Goal: Task Accomplishment & Management: Complete application form

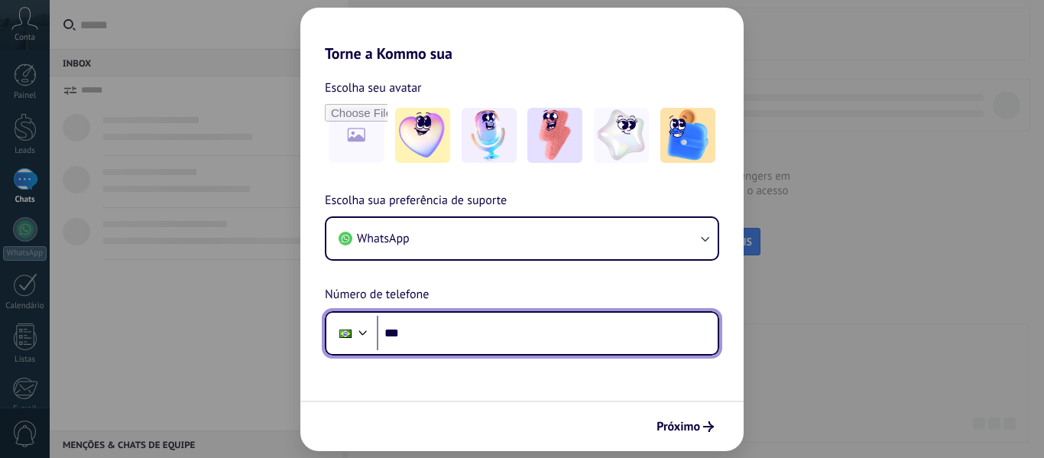
click at [487, 336] on input "***" at bounding box center [547, 333] width 341 height 35
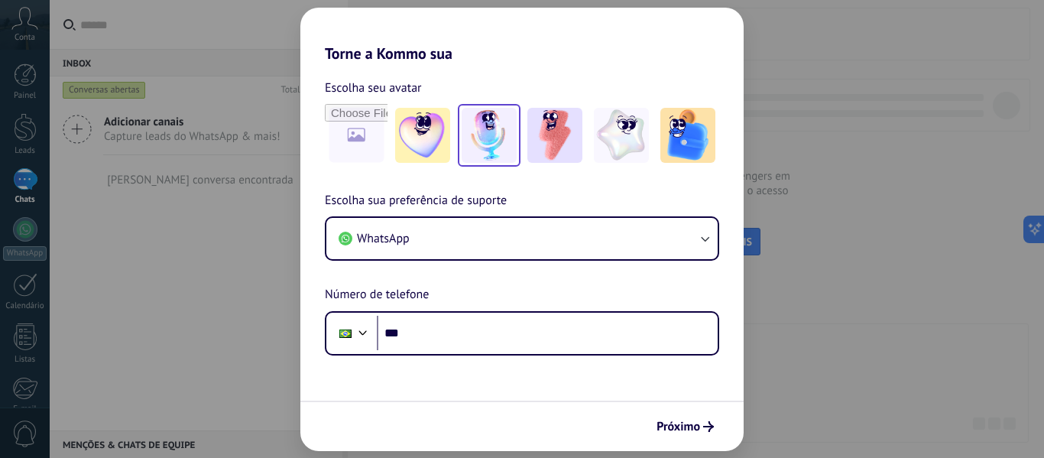
click at [501, 127] on img at bounding box center [489, 135] width 55 height 55
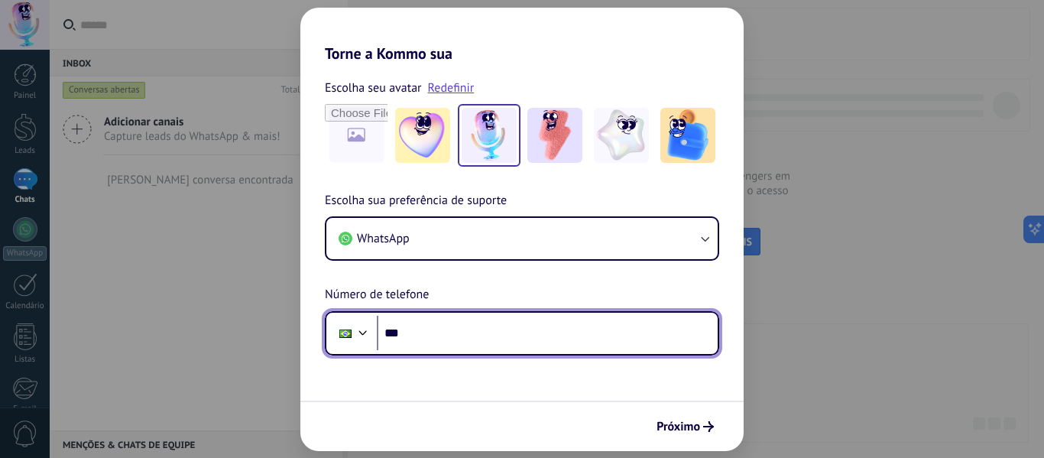
click at [439, 332] on input "***" at bounding box center [547, 333] width 341 height 35
click at [466, 335] on input "**********" at bounding box center [547, 333] width 341 height 35
type input "**********"
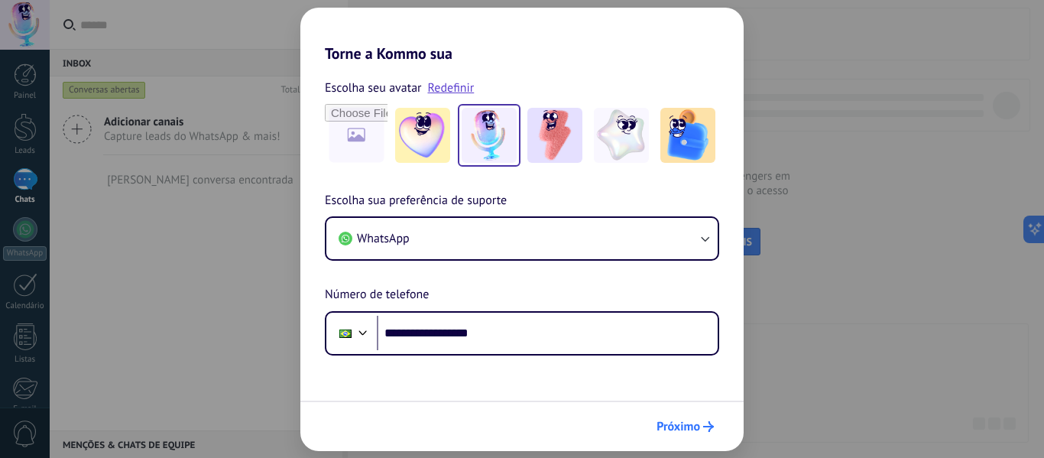
click at [684, 429] on span "Próximo" at bounding box center [678, 426] width 44 height 11
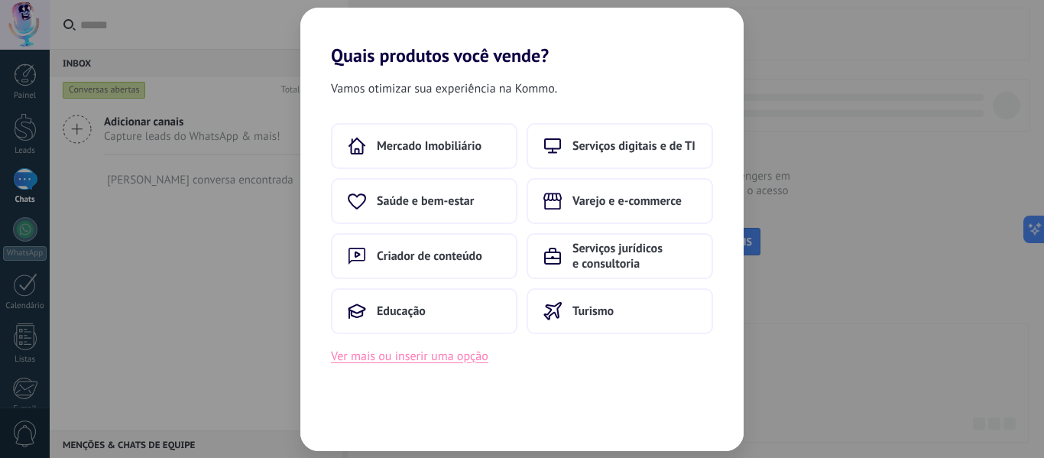
click at [457, 364] on button "Ver mais ou inserir uma opção" at bounding box center [409, 356] width 157 height 20
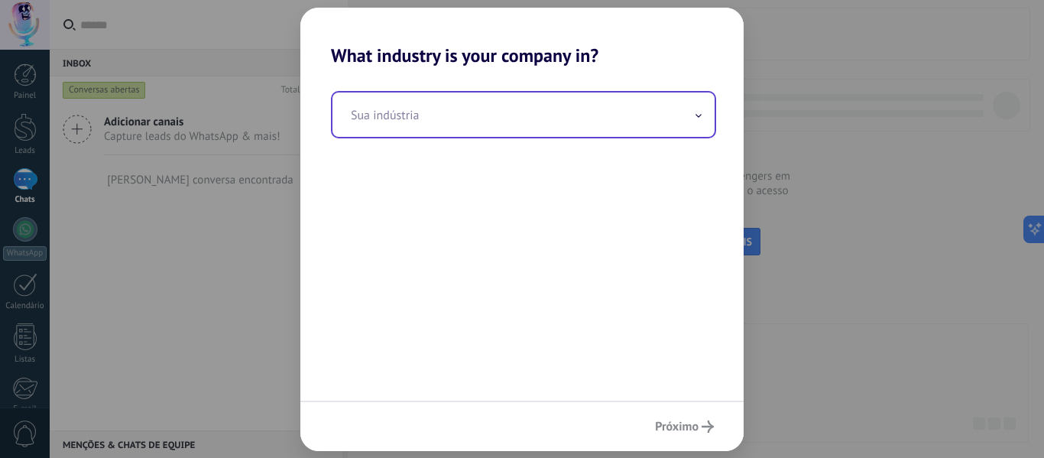
click at [592, 104] on input "text" at bounding box center [523, 114] width 382 height 44
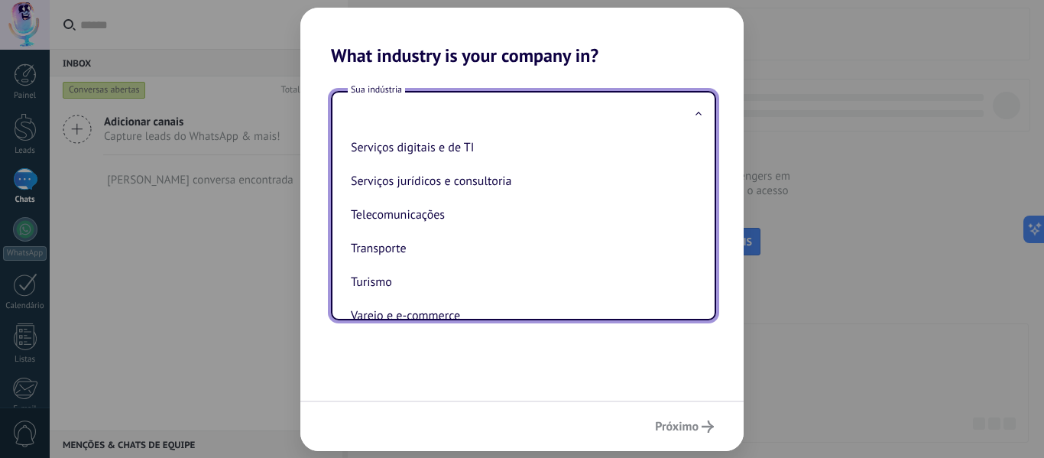
scroll to position [405, 0]
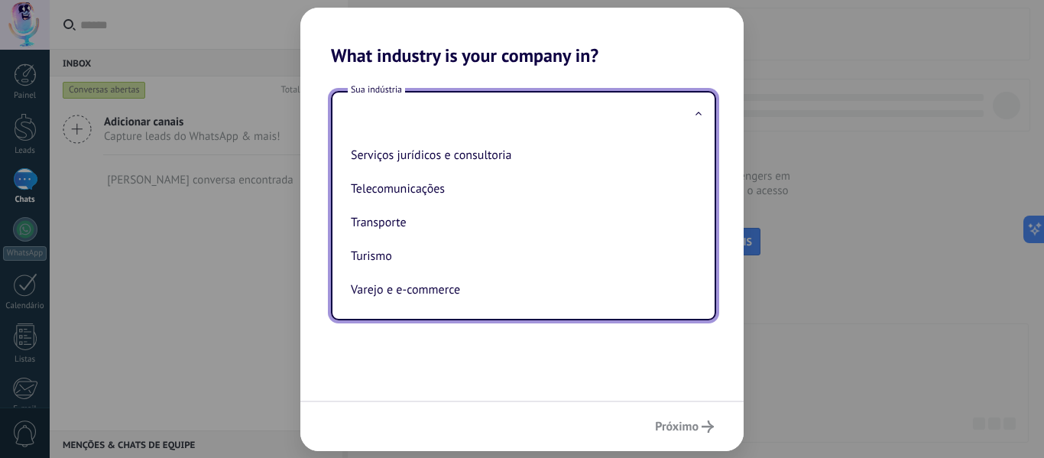
click at [705, 173] on div "Automotivo Criador de conteúdo Educação Finanças e seguros Governamental Manufa…" at bounding box center [523, 228] width 382 height 182
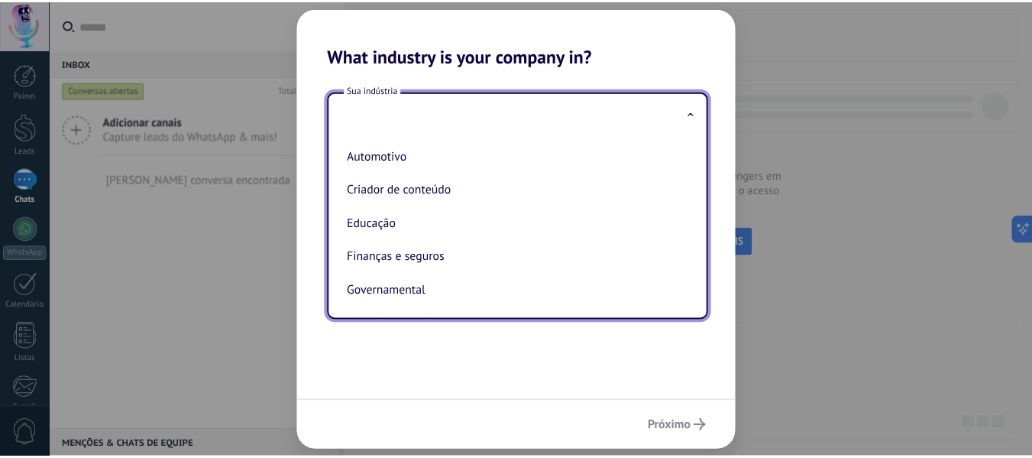
scroll to position [0, 0]
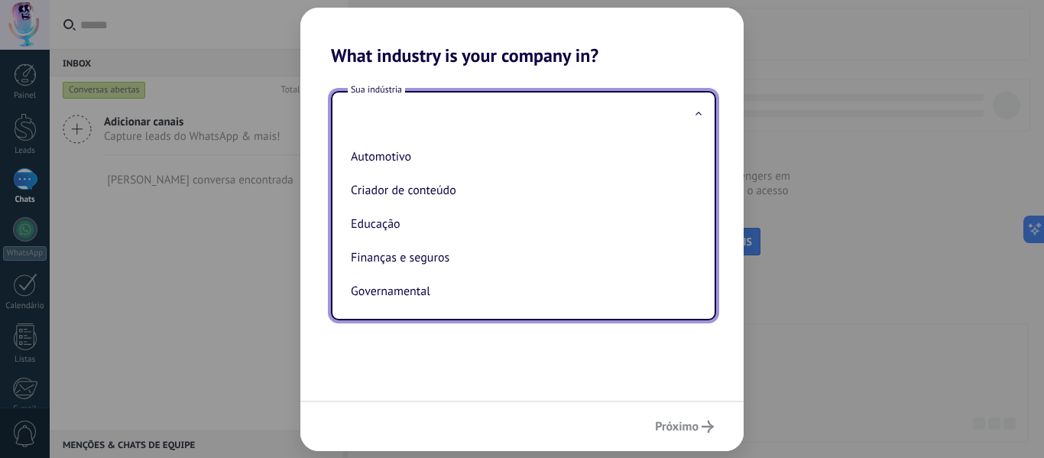
click at [552, 110] on input "text" at bounding box center [523, 114] width 382 height 44
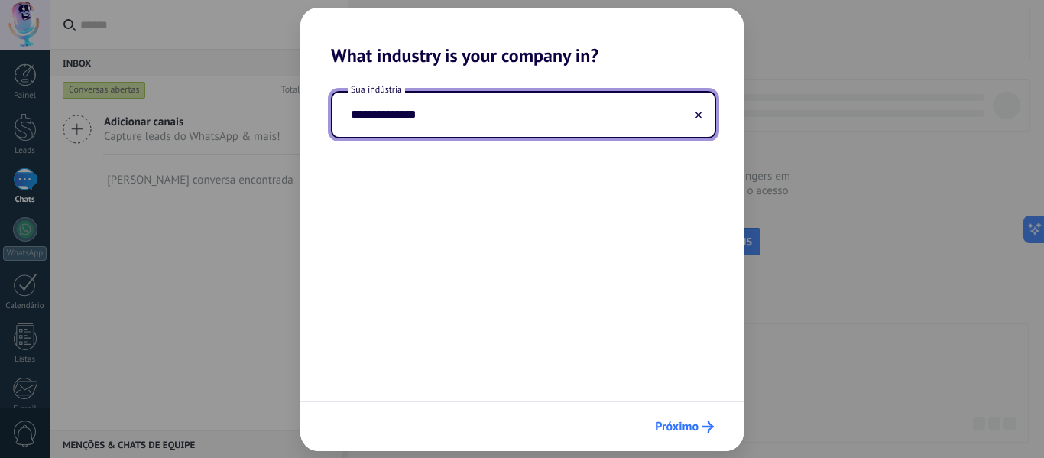
type input "**********"
click at [670, 421] on span "Próximo" at bounding box center [677, 426] width 44 height 11
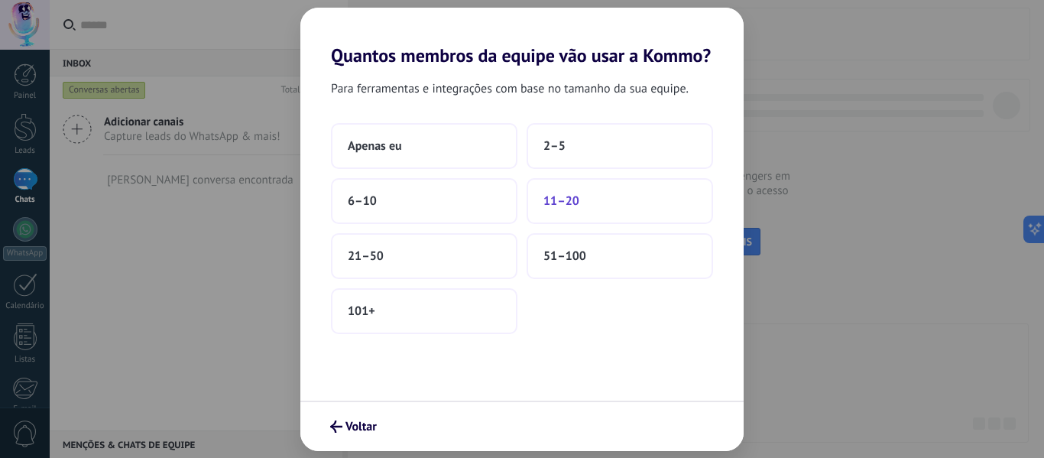
click at [601, 204] on button "11–20" at bounding box center [619, 201] width 186 height 46
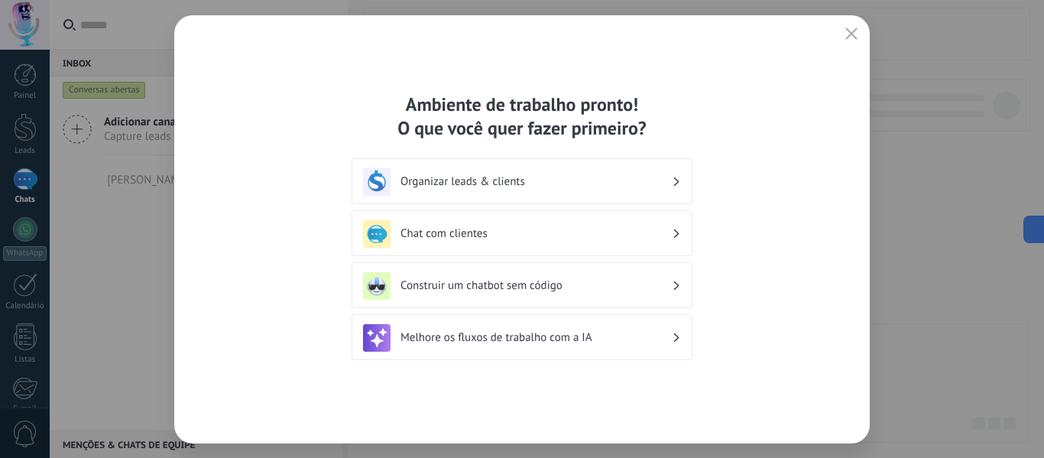
click at [671, 176] on h3 "Organizar leads & clients" at bounding box center [535, 181] width 271 height 15
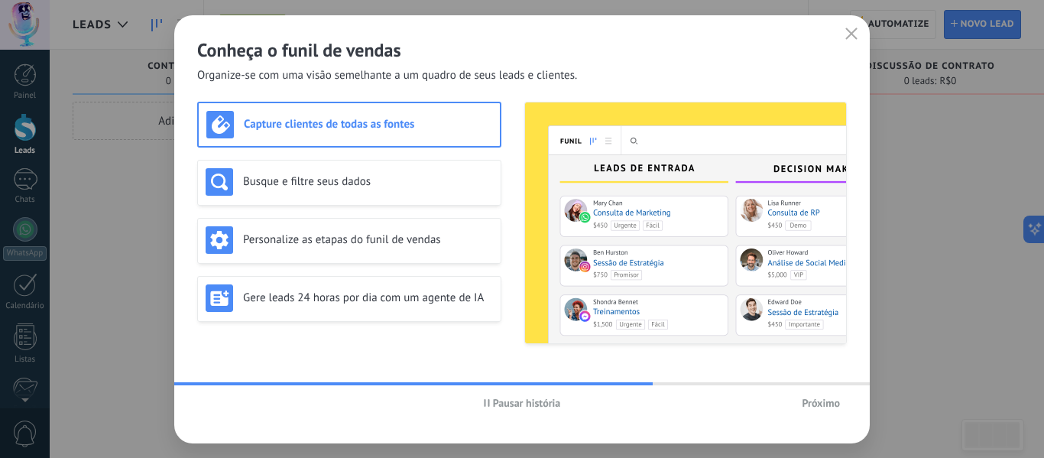
click at [810, 403] on span "Próximo" at bounding box center [821, 402] width 38 height 11
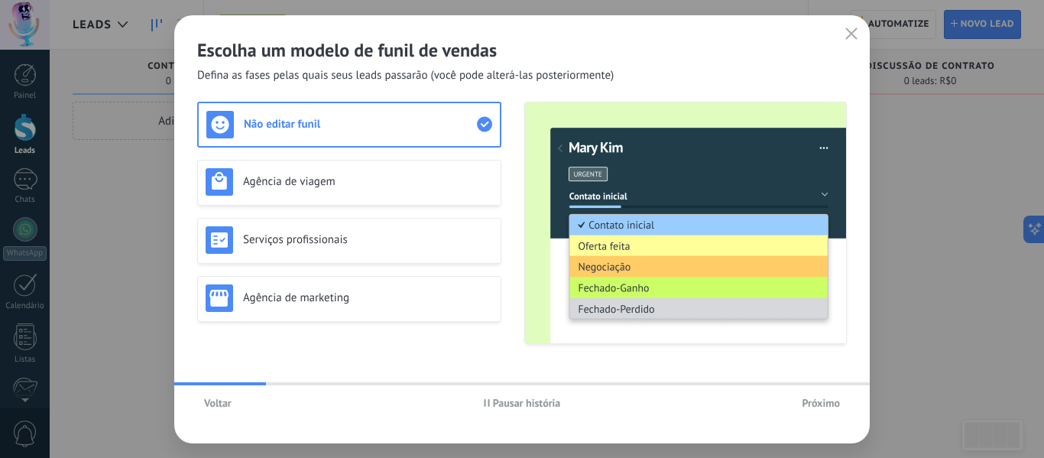
click at [810, 403] on span "Próximo" at bounding box center [821, 402] width 38 height 11
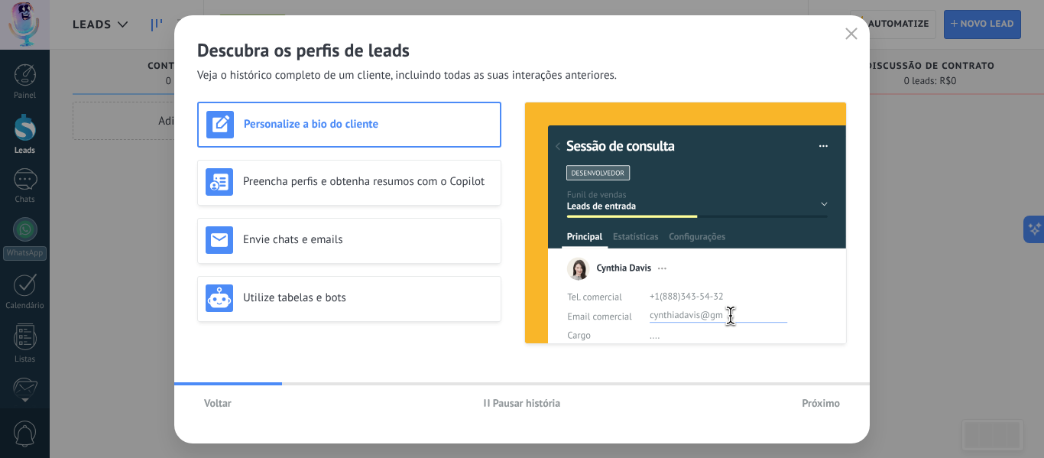
click at [850, 33] on icon "button" at bounding box center [851, 34] width 12 height 12
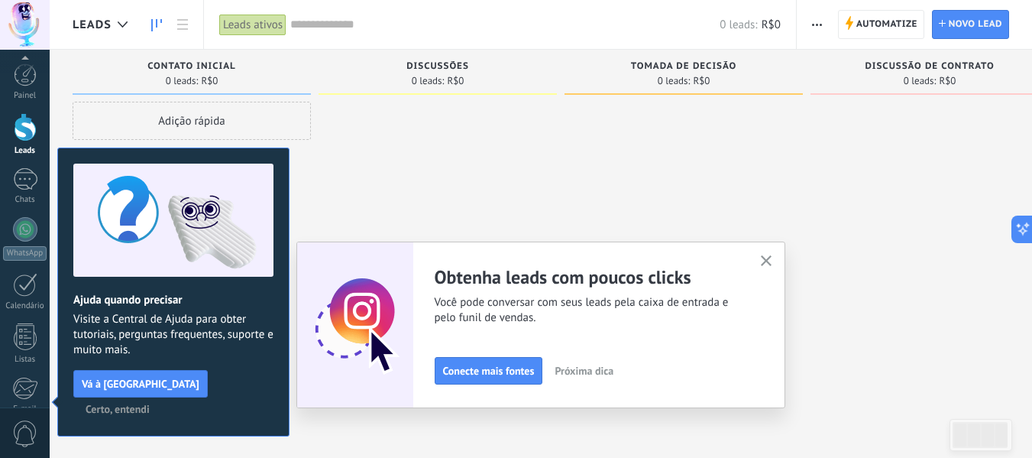
scroll to position [178, 0]
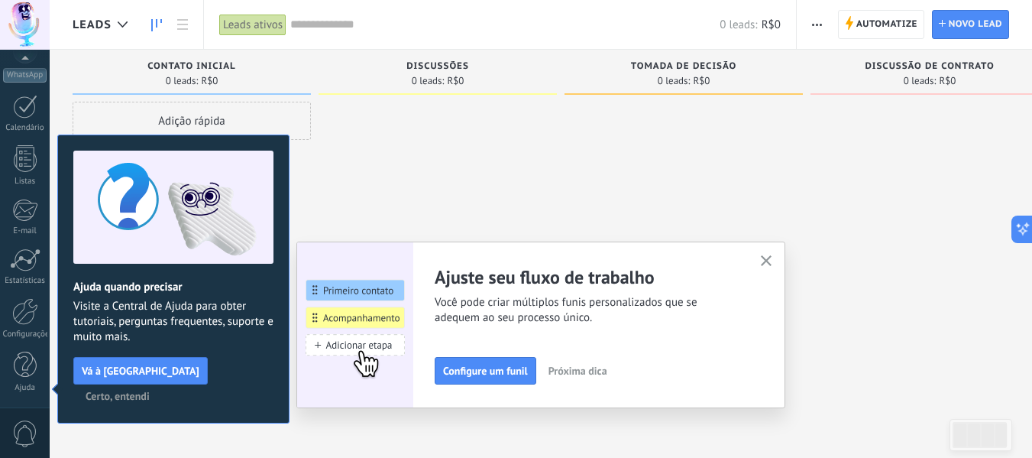
click at [769, 260] on icon "button" at bounding box center [766, 260] width 11 height 11
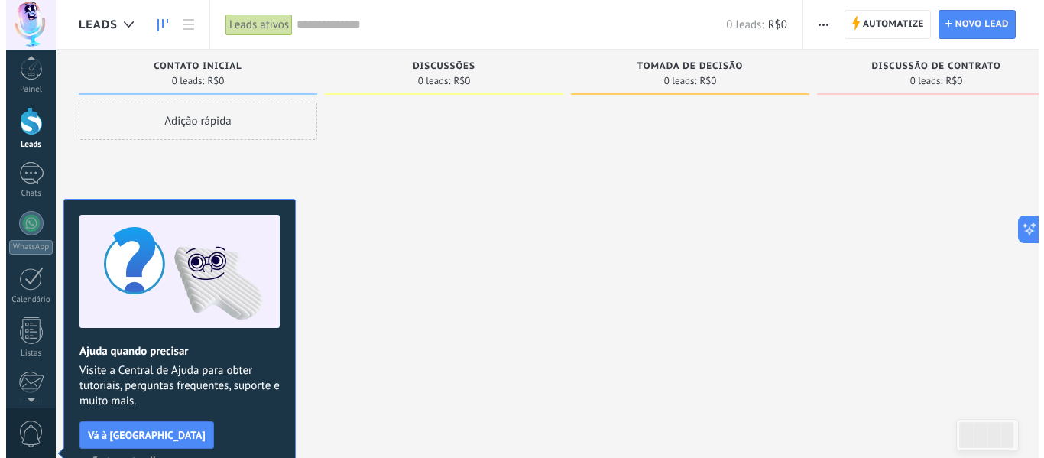
scroll to position [0, 0]
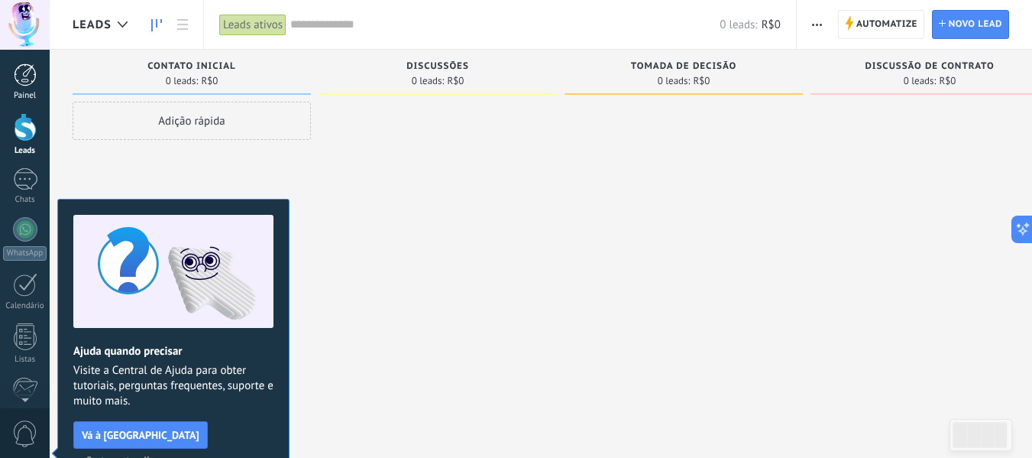
click at [22, 76] on div at bounding box center [25, 74] width 23 height 23
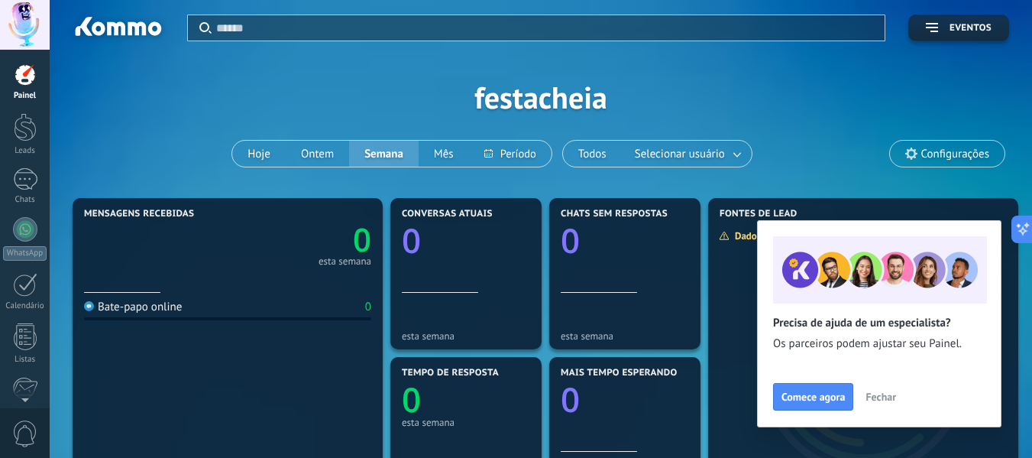
click at [869, 394] on span "Fechar" at bounding box center [881, 396] width 31 height 11
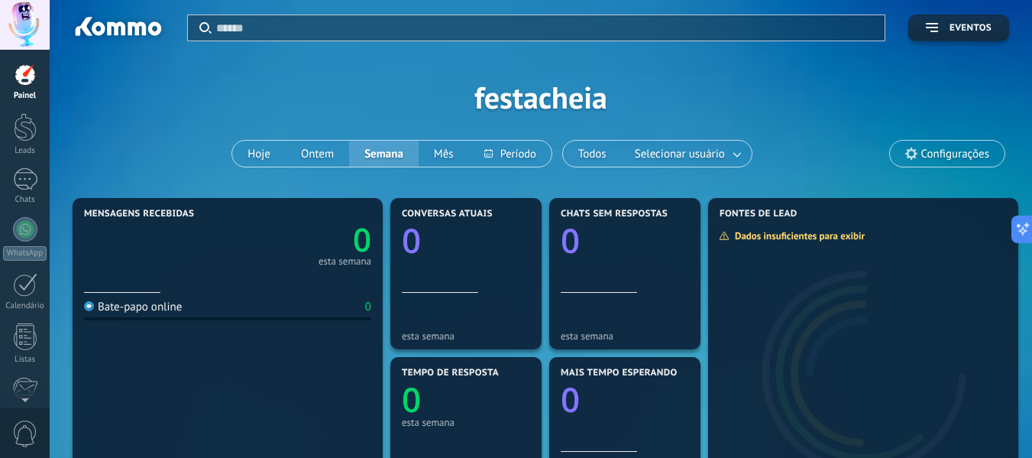
click at [938, 160] on span "Configurações" at bounding box center [956, 153] width 68 height 13
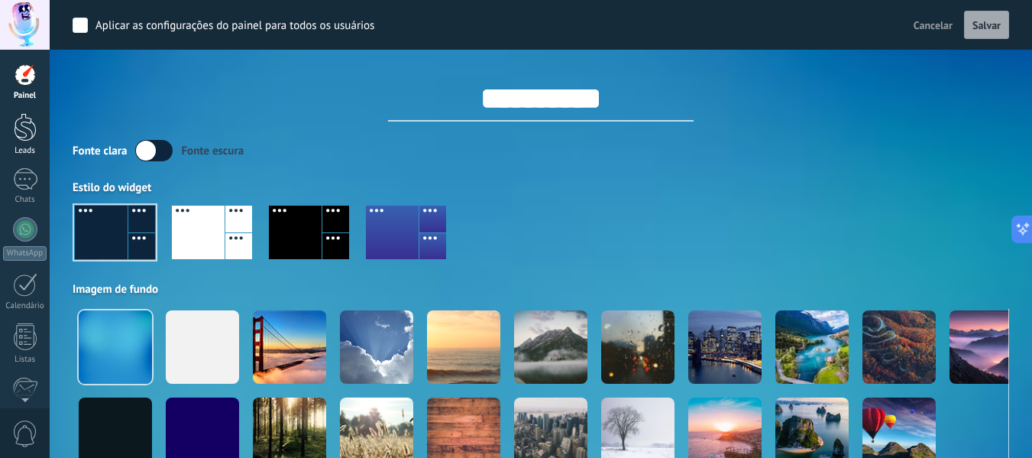
click at [24, 125] on div at bounding box center [25, 127] width 23 height 28
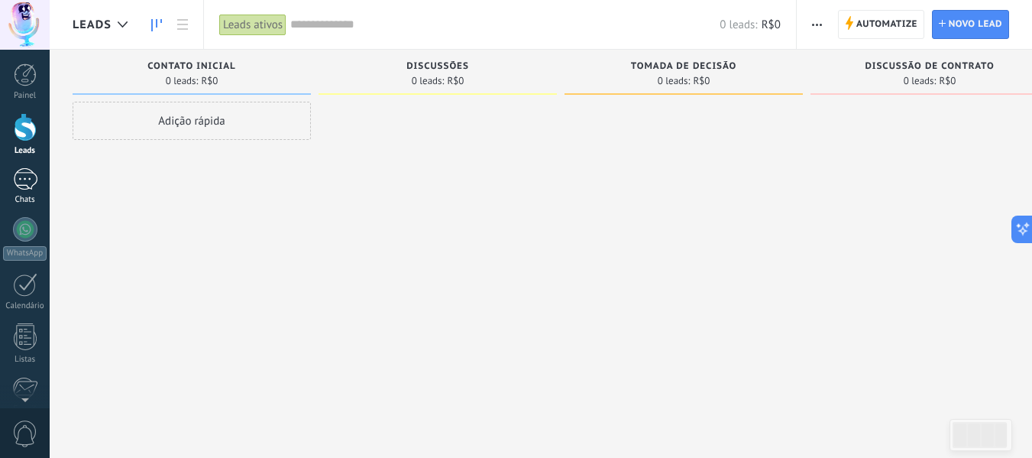
click at [32, 183] on div at bounding box center [25, 179] width 24 height 22
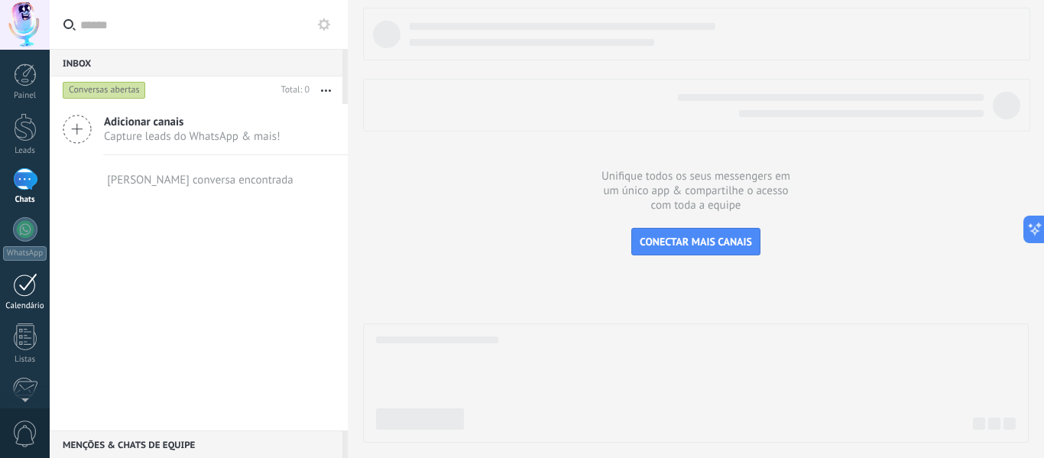
click at [31, 303] on div "Calendário" at bounding box center [25, 306] width 44 height 10
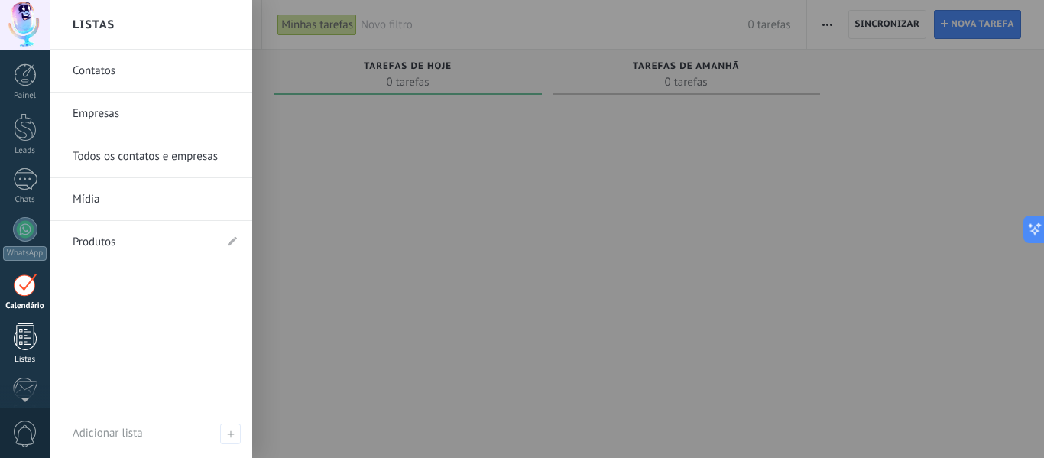
click at [34, 339] on div at bounding box center [25, 336] width 23 height 27
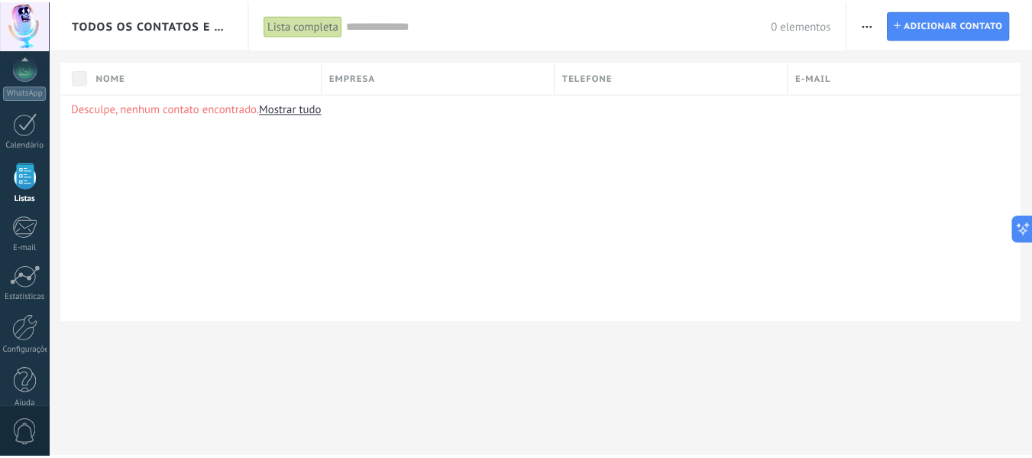
scroll to position [178, 0]
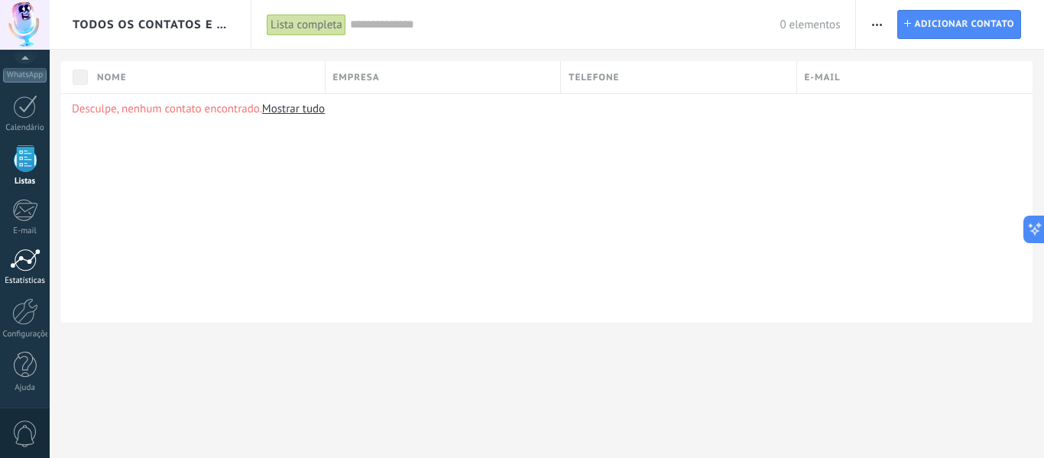
click at [34, 270] on div at bounding box center [25, 259] width 31 height 23
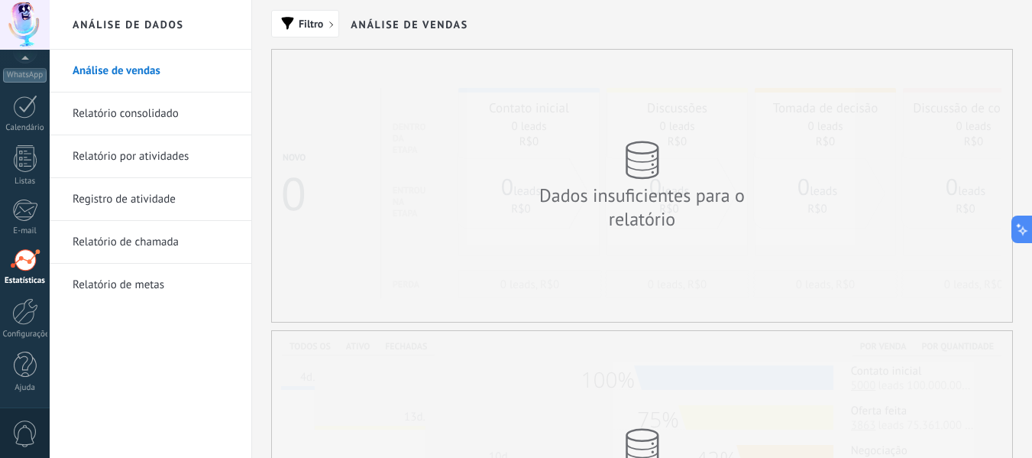
scroll to position [400, 0]
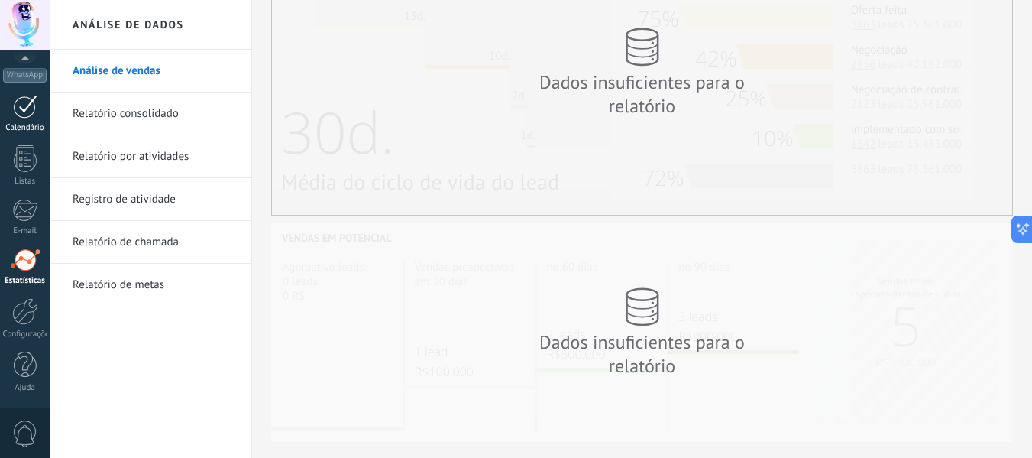
click at [18, 113] on div at bounding box center [25, 107] width 24 height 24
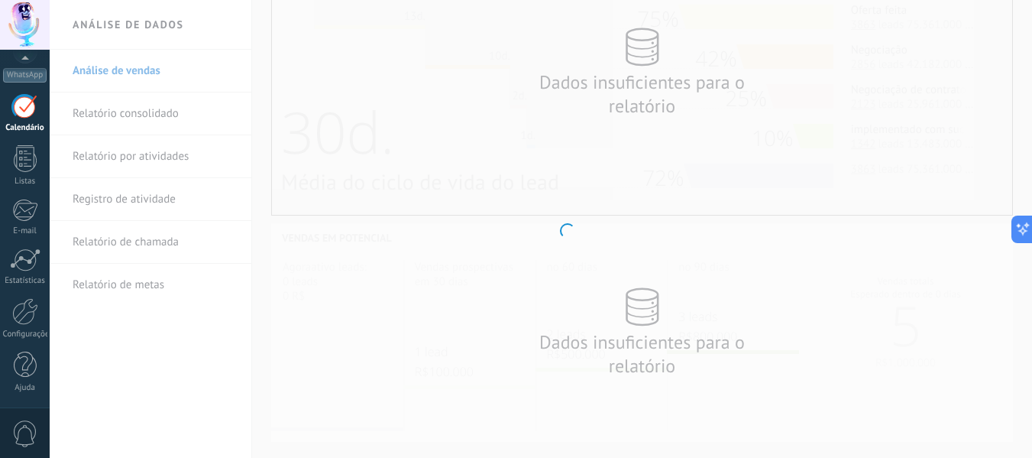
scroll to position [44, 0]
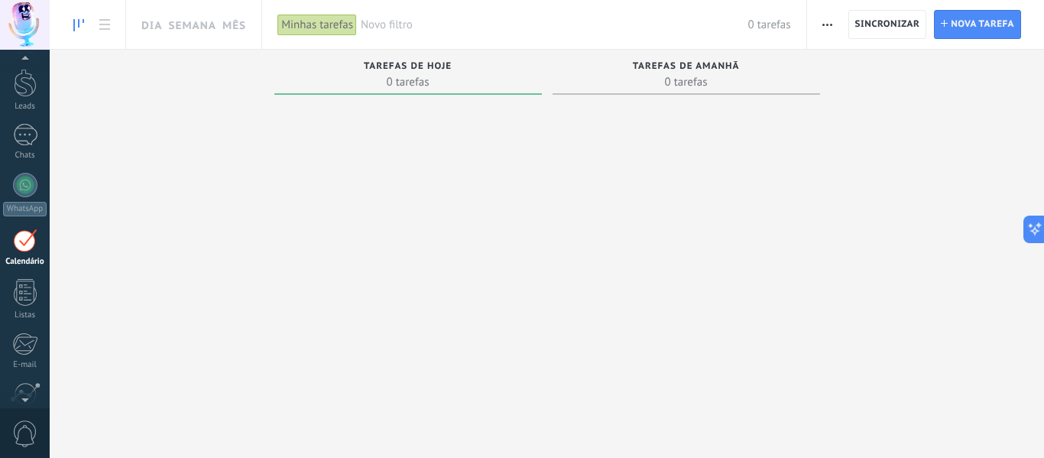
click at [824, 35] on span "button" at bounding box center [827, 24] width 10 height 29
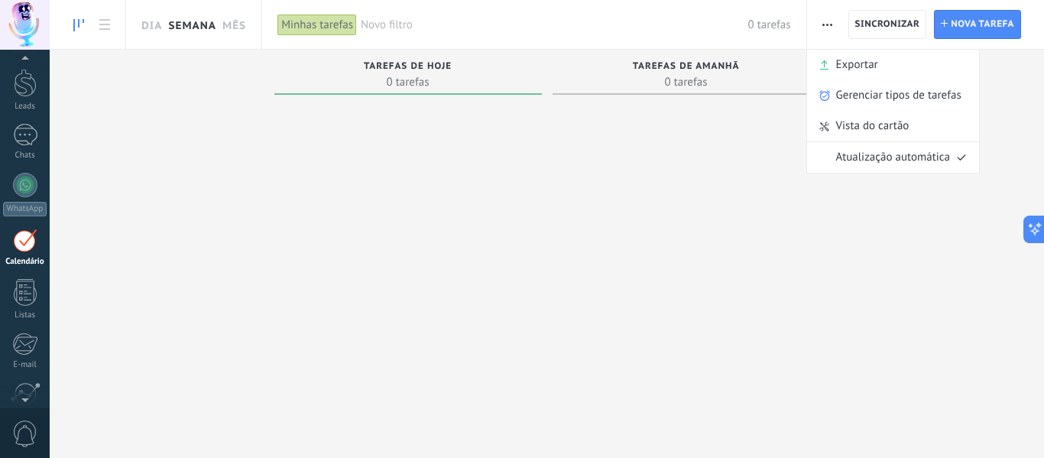
click at [214, 20] on link "Semana" at bounding box center [192, 24] width 48 height 49
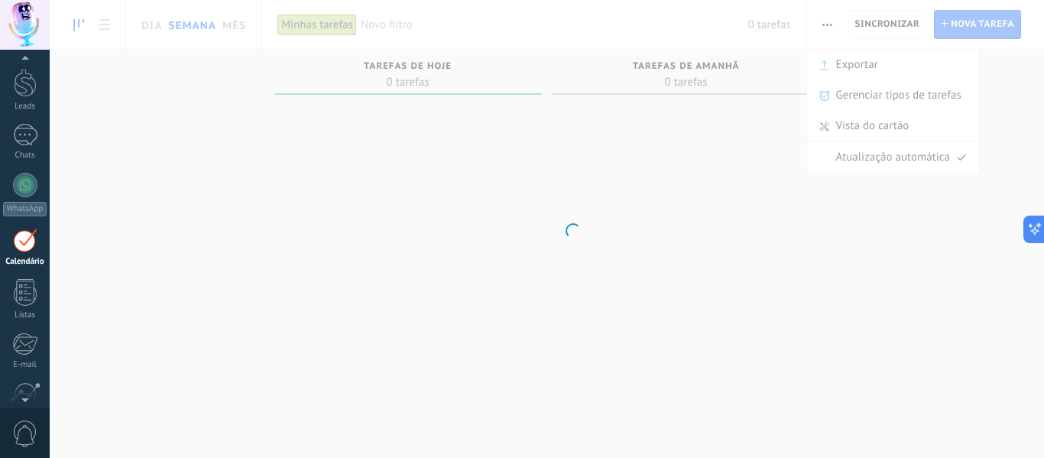
click at [107, 22] on body ".abccls-1,.abccls-2{fill-rule:evenodd}.abccls-2{fill:#fff} .abfcls-1{fill:none}…" at bounding box center [522, 229] width 1044 height 458
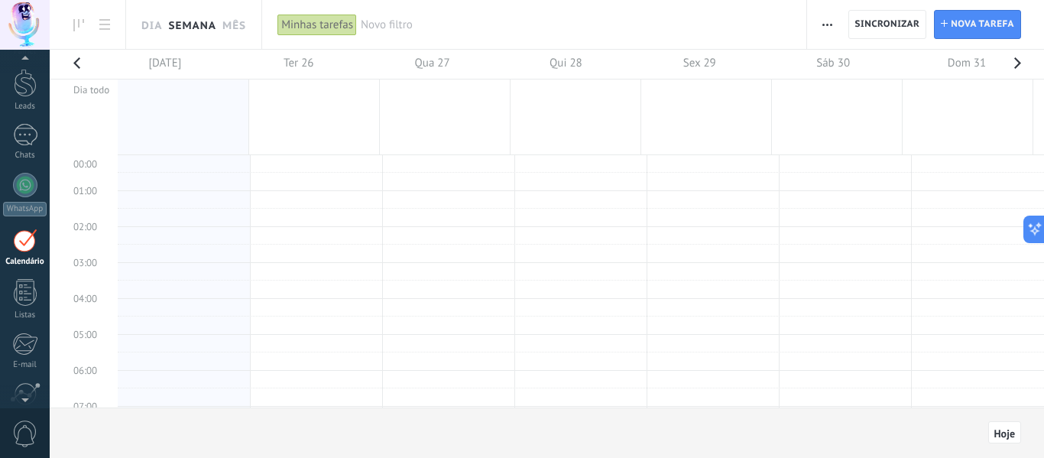
scroll to position [288, 0]
click at [107, 22] on icon at bounding box center [104, 24] width 11 height 11
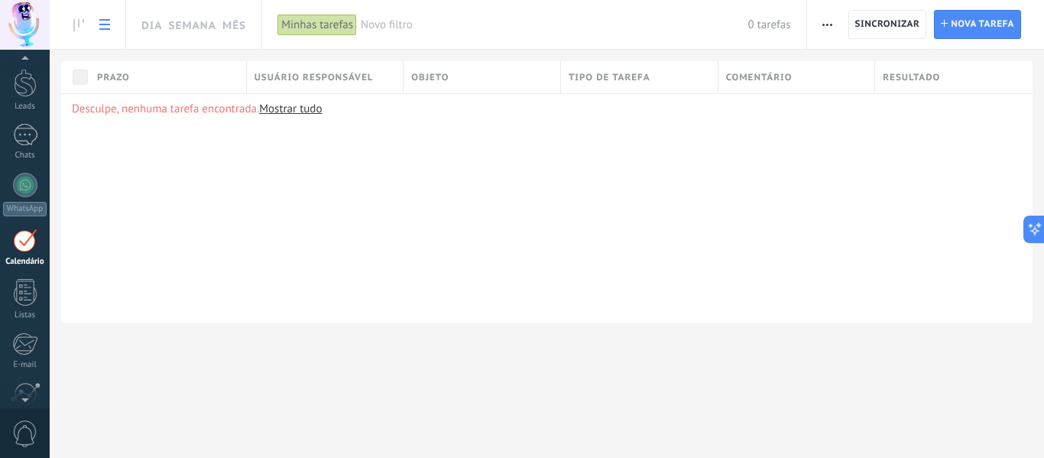
scroll to position [56, 0]
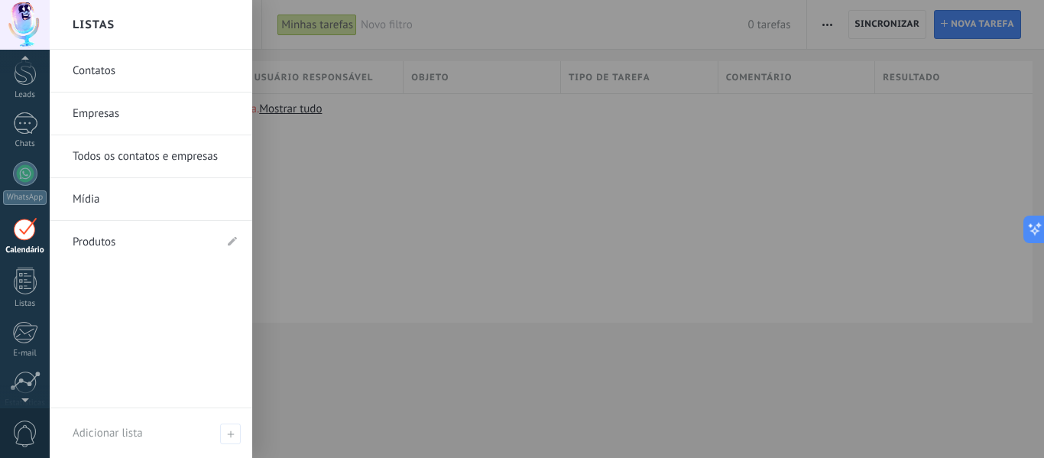
click at [206, 118] on link "Empresas" at bounding box center [155, 113] width 164 height 43
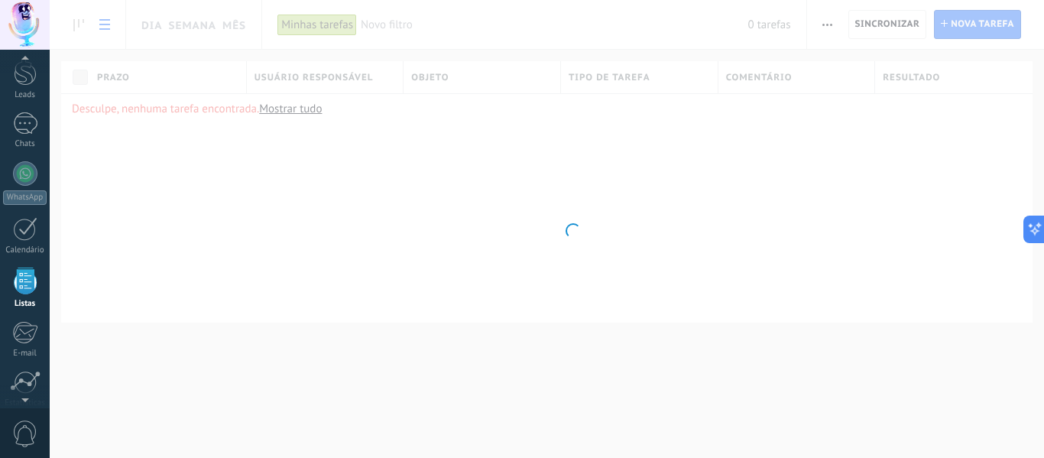
scroll to position [95, 0]
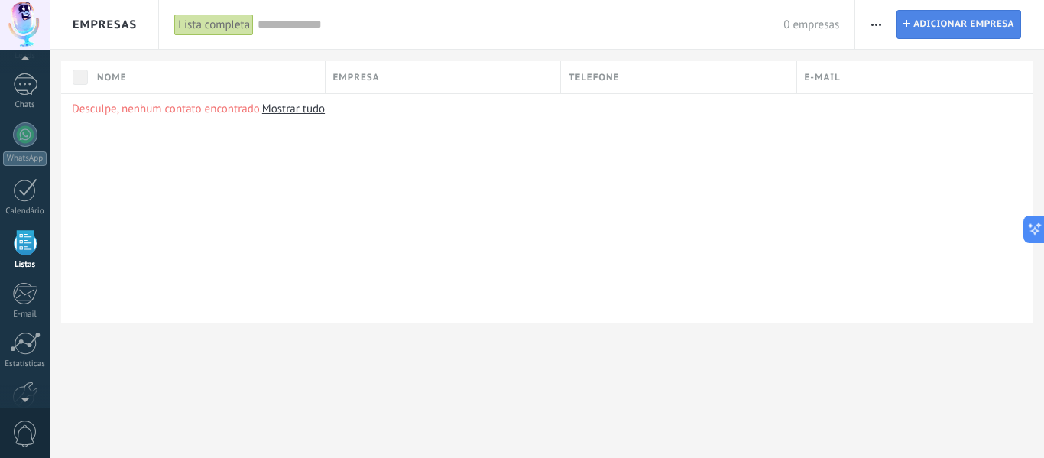
click at [902, 12] on link "Empresa Adicionar empresa" at bounding box center [958, 24] width 125 height 29
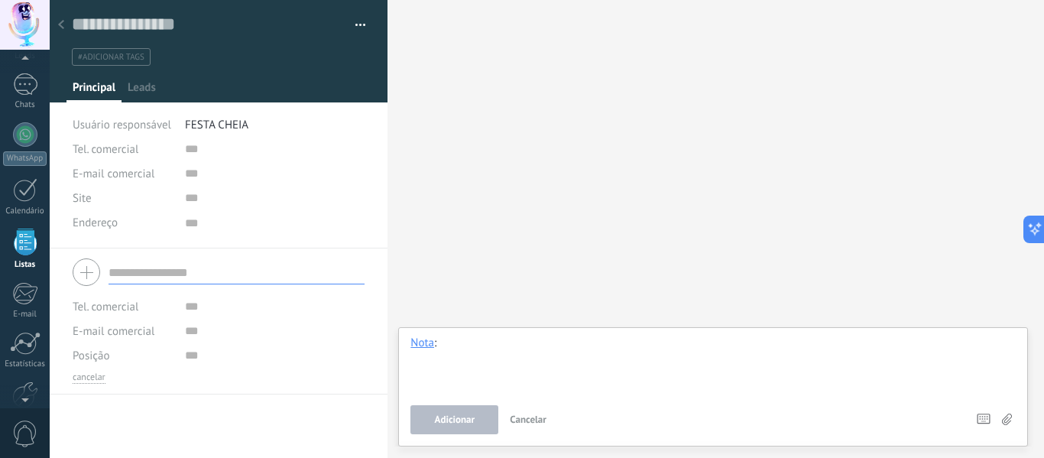
scroll to position [15, 0]
